Goal: Find contact information: Find contact information

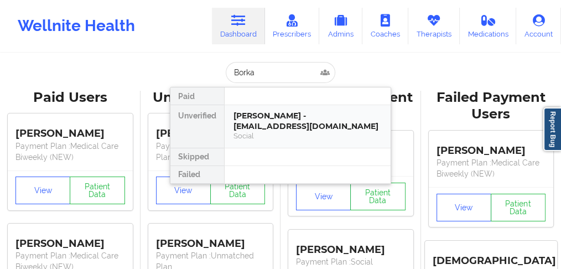
click at [244, 127] on div "[PERSON_NAME] - [EMAIL_ADDRESS][DOMAIN_NAME]" at bounding box center [308, 121] width 148 height 20
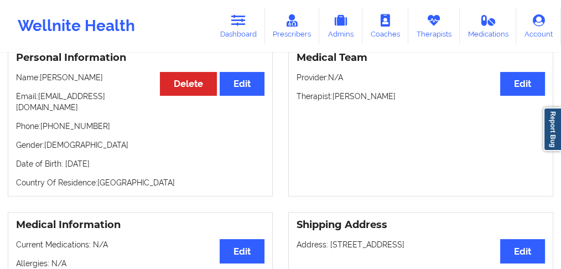
scroll to position [111, 0]
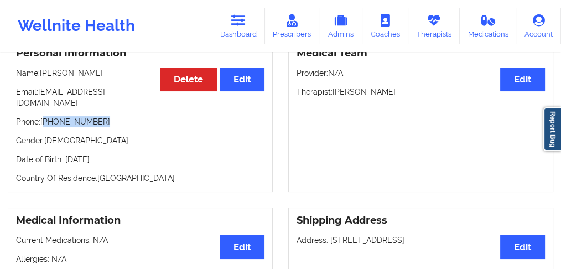
drag, startPoint x: 94, startPoint y: 113, endPoint x: 44, endPoint y: 114, distance: 49.3
click at [44, 116] on p "Phone: [PHONE_NUMBER]" at bounding box center [140, 121] width 248 height 11
copy p "[PHONE_NUMBER]"
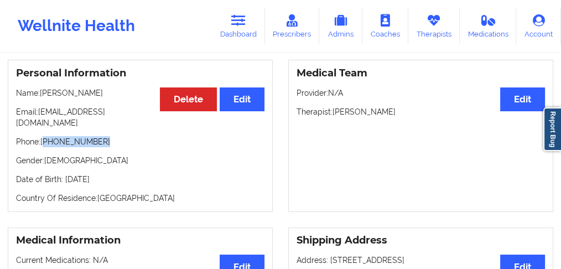
scroll to position [0, 0]
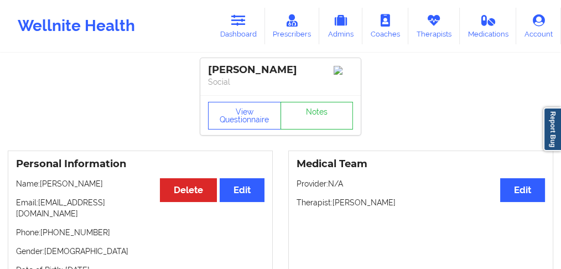
click at [67, 230] on div "Personal Information Edit Delete Name: [PERSON_NAME] Email: [EMAIL_ADDRESS][DOM…" at bounding box center [140, 227] width 265 height 152
drag, startPoint x: 108, startPoint y: 225, endPoint x: 44, endPoint y: 224, distance: 64.2
click at [44, 227] on p "Phone: [PHONE_NUMBER]" at bounding box center [140, 232] width 248 height 11
copy p "[PHONE_NUMBER]"
drag, startPoint x: 80, startPoint y: 229, endPoint x: 106, endPoint y: 222, distance: 26.2
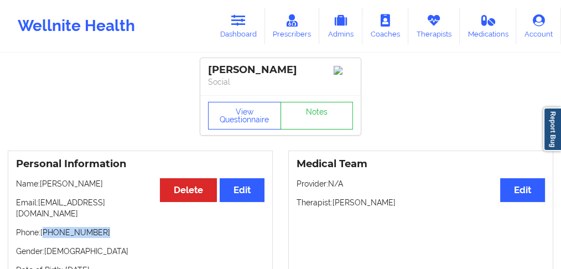
click at [80, 229] on p "Phone: [PHONE_NUMBER]" at bounding box center [140, 232] width 248 height 11
click at [106, 227] on p "Phone: [PHONE_NUMBER]" at bounding box center [140, 232] width 248 height 11
drag, startPoint x: 105, startPoint y: 224, endPoint x: 45, endPoint y: 224, distance: 59.2
click at [45, 227] on p "Phone: [PHONE_NUMBER]" at bounding box center [140, 232] width 248 height 11
click at [106, 232] on div "Personal Information Edit Delete Name: [PERSON_NAME] Email: [EMAIL_ADDRESS][DOM…" at bounding box center [140, 227] width 265 height 152
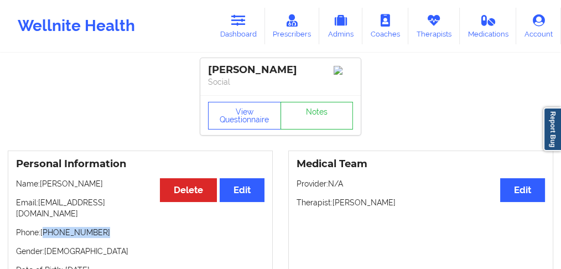
drag, startPoint x: 109, startPoint y: 222, endPoint x: 46, endPoint y: 222, distance: 63.1
click at [46, 227] on p "Phone: [PHONE_NUMBER]" at bounding box center [140, 232] width 248 height 11
copy p "[PHONE_NUMBER]"
